Goal: Task Accomplishment & Management: Use online tool/utility

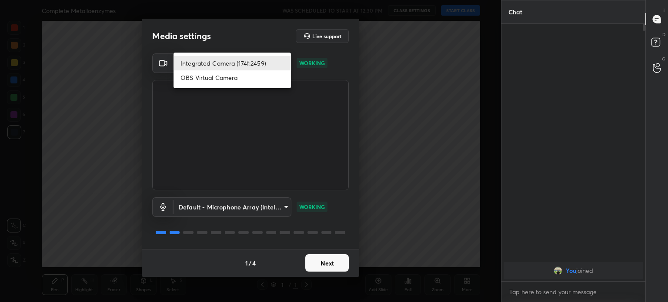
click at [266, 67] on body "1 2 3 4 5 6 7 C X Z C X Z E E Erase all H H Complete Metalloenzymes WAS SCHEDUL…" at bounding box center [334, 151] width 668 height 302
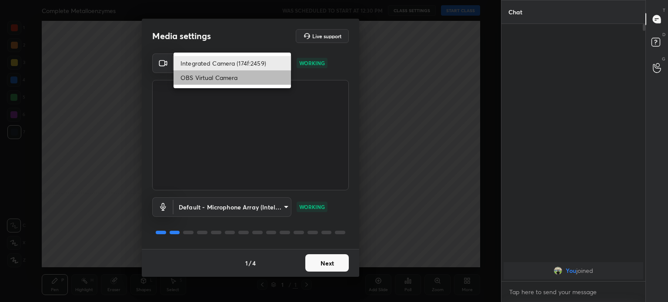
click at [247, 83] on li "OBS Virtual Camera" at bounding box center [232, 77] width 117 height 14
type input "68a8993dd87bda3d5b66c110c3b6a96e94b8352f026b6fb61be91fdecf3cec3e"
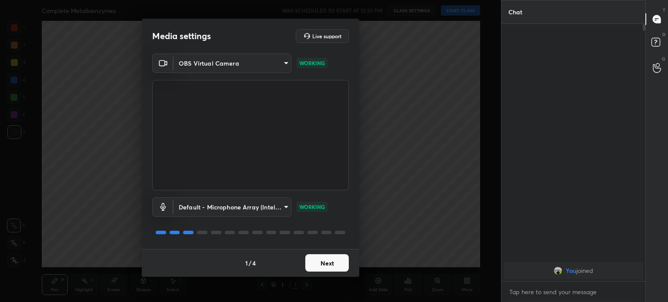
click at [333, 262] on button "Next" at bounding box center [327, 263] width 44 height 17
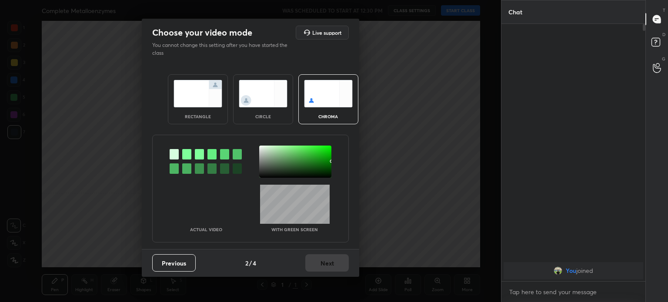
click at [333, 262] on div "Previous 2 / 4 Next" at bounding box center [251, 263] width 218 height 28
click at [263, 80] on img at bounding box center [263, 93] width 49 height 27
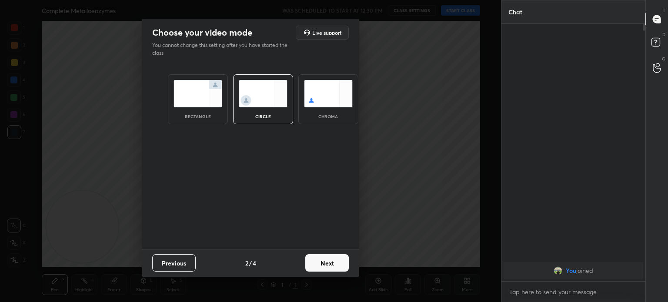
click at [330, 261] on button "Next" at bounding box center [327, 263] width 44 height 17
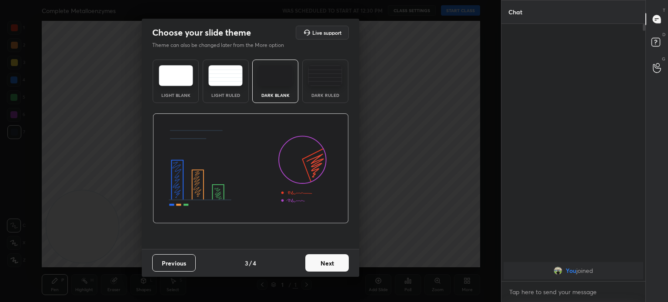
click at [330, 261] on button "Next" at bounding box center [327, 263] width 44 height 17
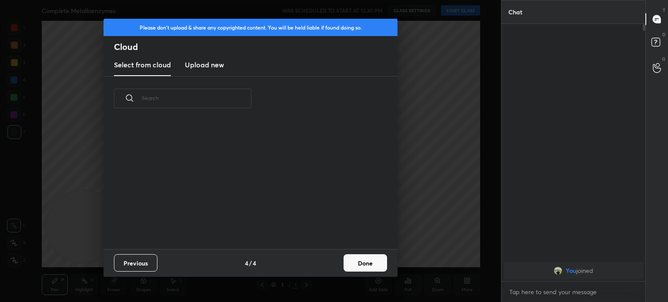
click at [330, 261] on div "Previous 4 / 4 Done" at bounding box center [251, 263] width 294 height 28
click at [359, 260] on button "Done" at bounding box center [366, 263] width 44 height 17
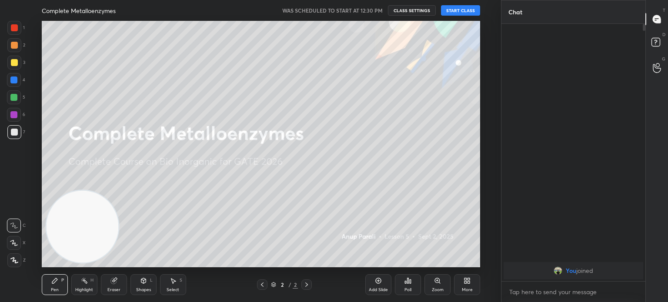
click at [460, 9] on button "START CLASS" at bounding box center [460, 10] width 39 height 10
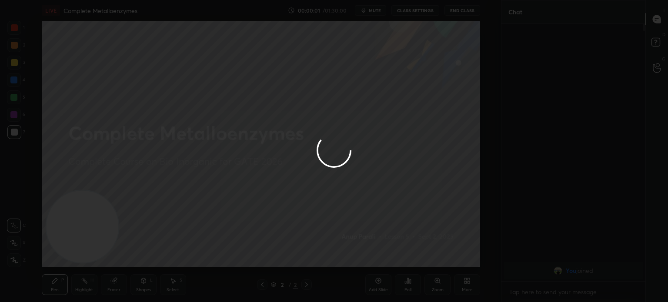
click at [468, 8] on div at bounding box center [334, 151] width 668 height 302
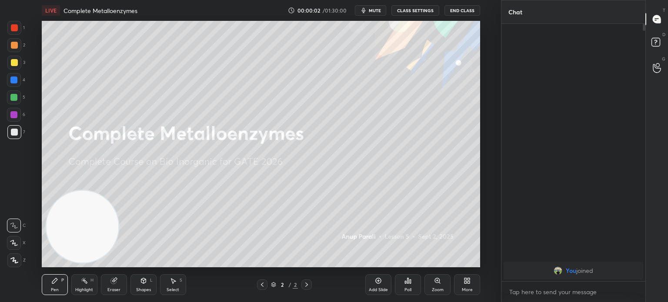
click at [468, 8] on button "End Class" at bounding box center [463, 10] width 36 height 10
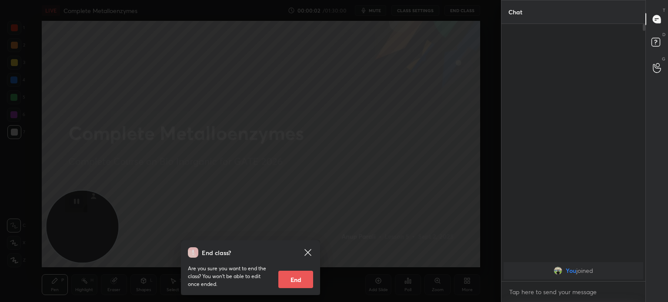
click at [468, 8] on div "End class? Are you sure you want to end the class? You won’t be able to edit on…" at bounding box center [250, 151] width 501 height 302
click at [296, 277] on button "End" at bounding box center [295, 279] width 35 height 17
type textarea "x"
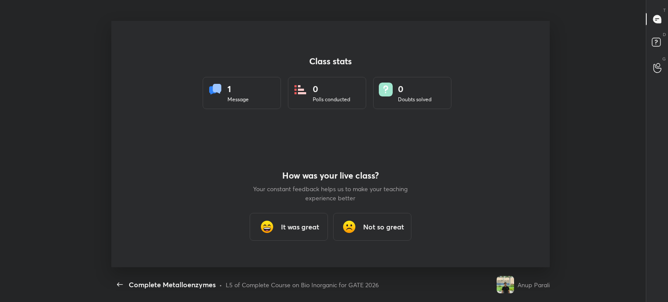
scroll to position [247, 661]
